Goal: Transaction & Acquisition: Purchase product/service

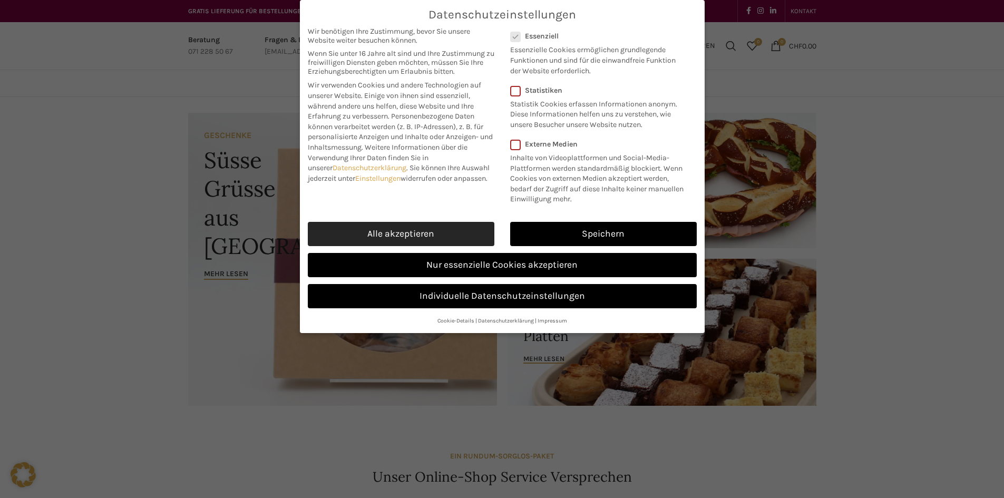
click at [435, 234] on link "Alle akzeptieren" at bounding box center [401, 234] width 187 height 24
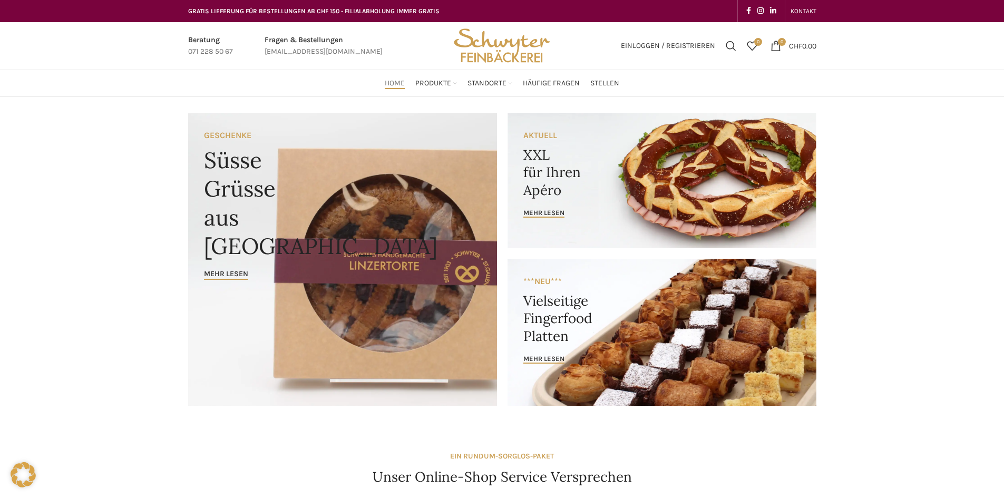
checkbox input "true"
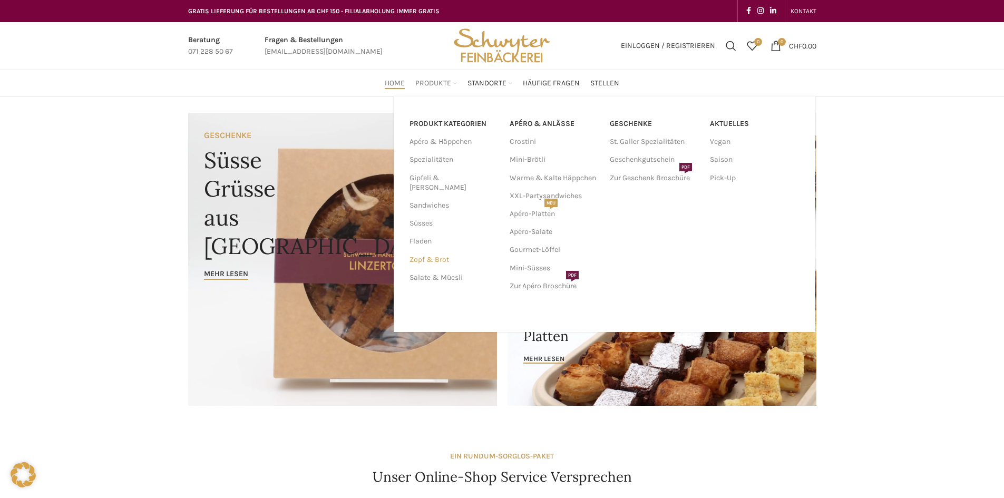
click at [425, 251] on link "Zopf & Brot" at bounding box center [452, 260] width 87 height 18
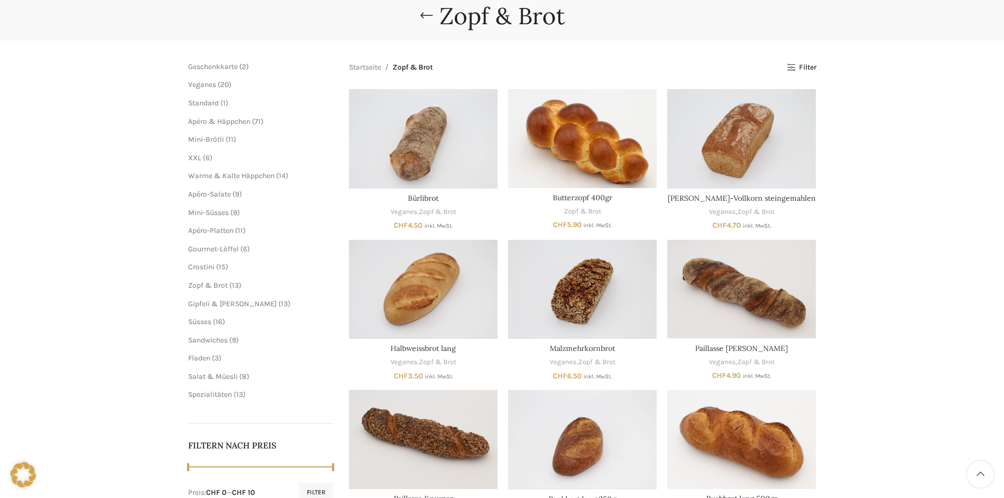
scroll to position [53, 0]
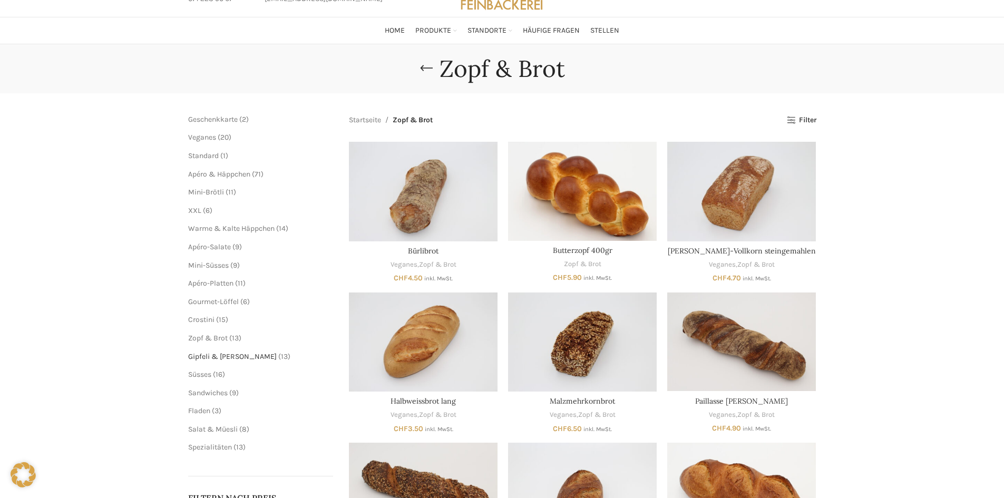
click at [229, 354] on span "Gipfeli & [PERSON_NAME]" at bounding box center [232, 356] width 89 height 9
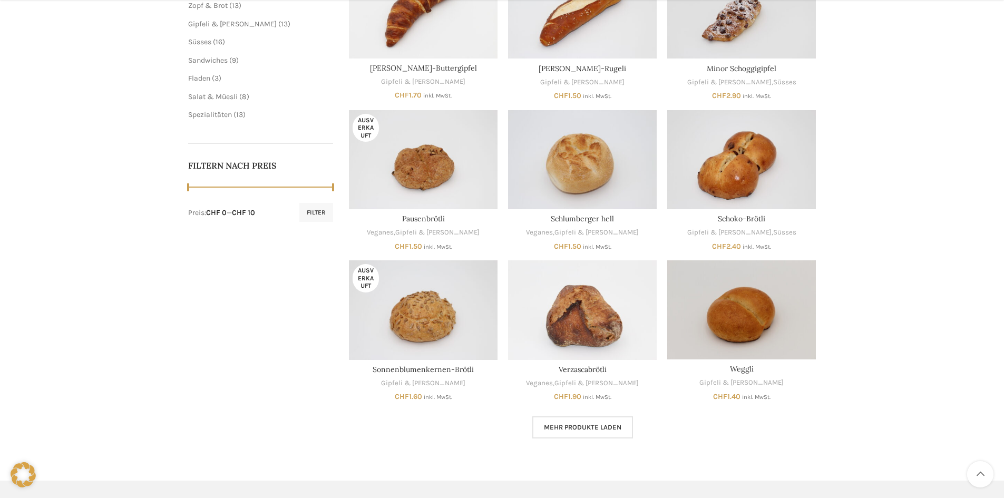
scroll to position [462, 0]
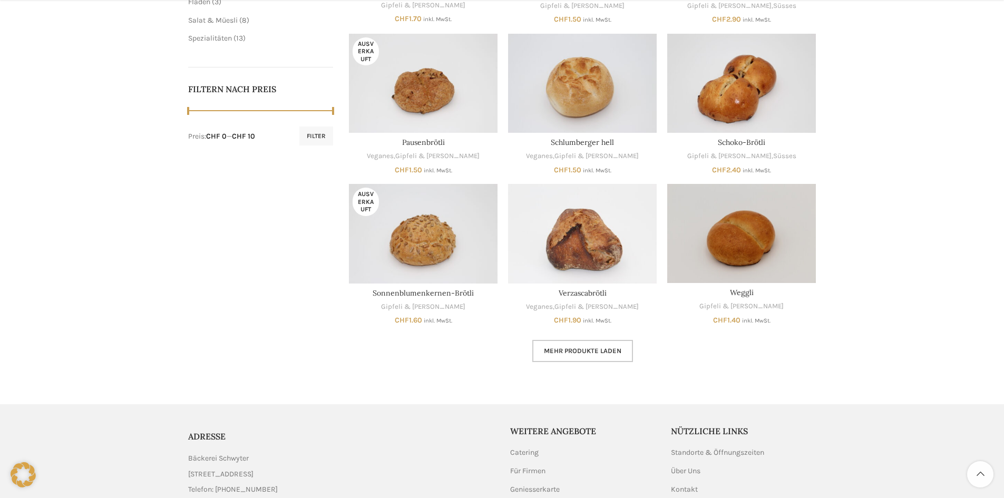
click at [536, 346] on link "Mehr Produkte laden" at bounding box center [582, 351] width 101 height 22
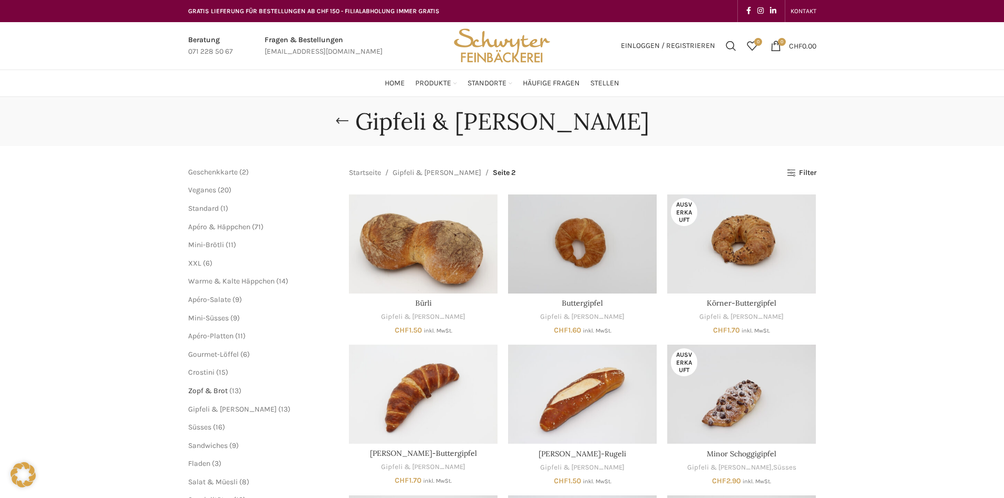
click at [220, 391] on span "Zopf & Brot" at bounding box center [208, 390] width 40 height 9
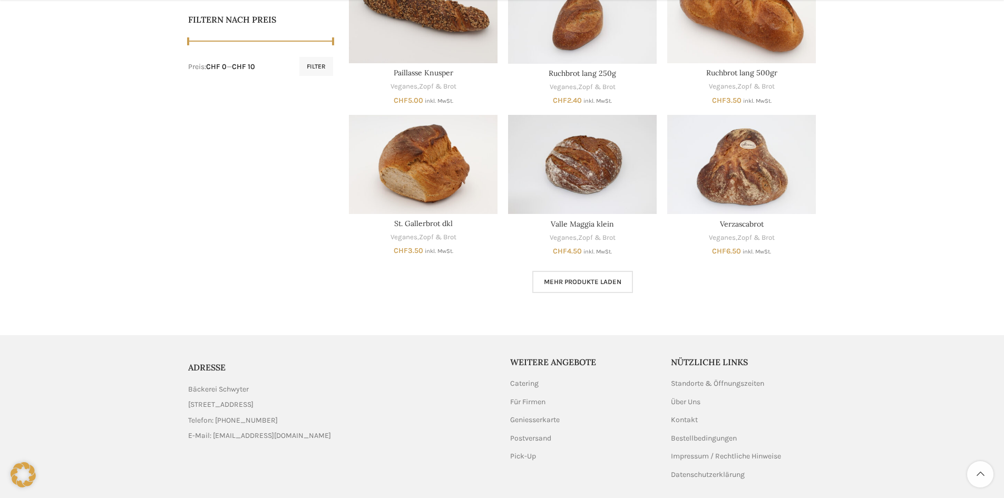
scroll to position [567, 0]
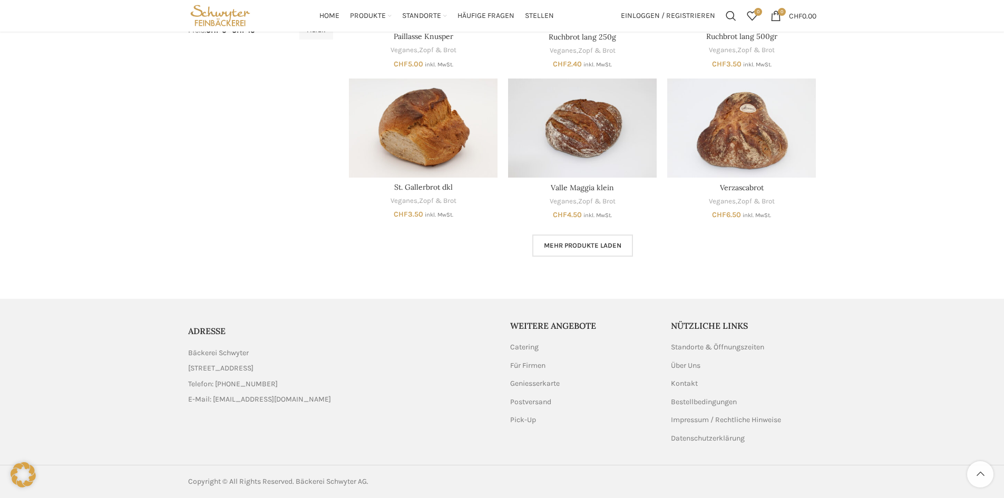
click at [636, 250] on div "Mehr Produkte laden Lädt..." at bounding box center [582, 245] width 467 height 22
click at [607, 246] on span "Mehr Produkte laden" at bounding box center [582, 245] width 77 height 8
